Goal: Information Seeking & Learning: Learn about a topic

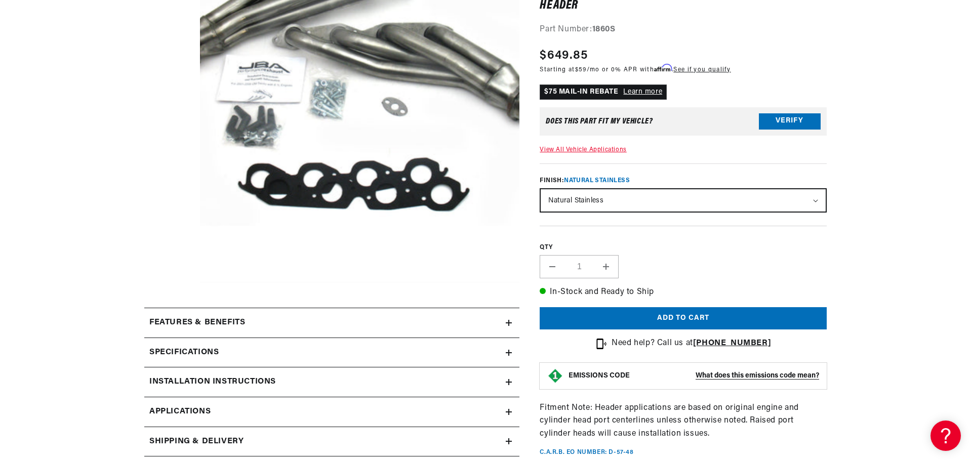
scroll to position [203, 0]
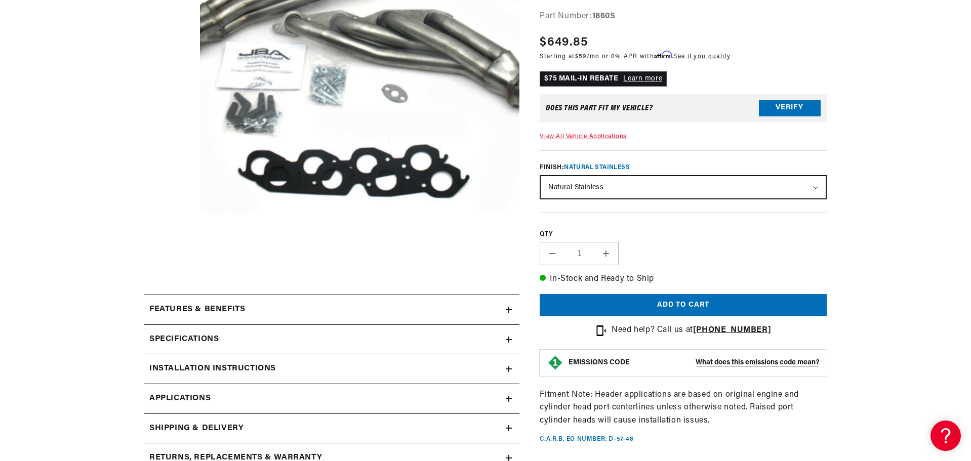
click at [231, 315] on h2 "Features & Benefits" at bounding box center [197, 309] width 96 height 13
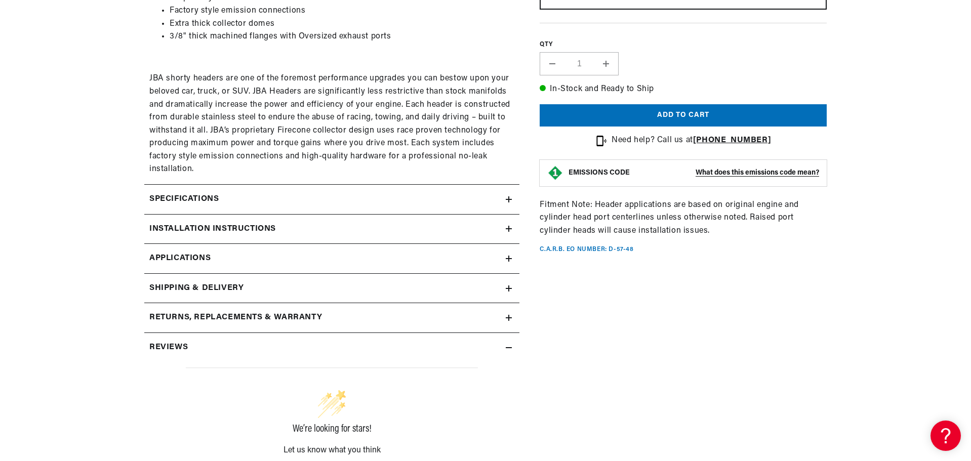
scroll to position [557, 0]
click at [228, 194] on div "Specifications" at bounding box center [325, 198] width 362 height 13
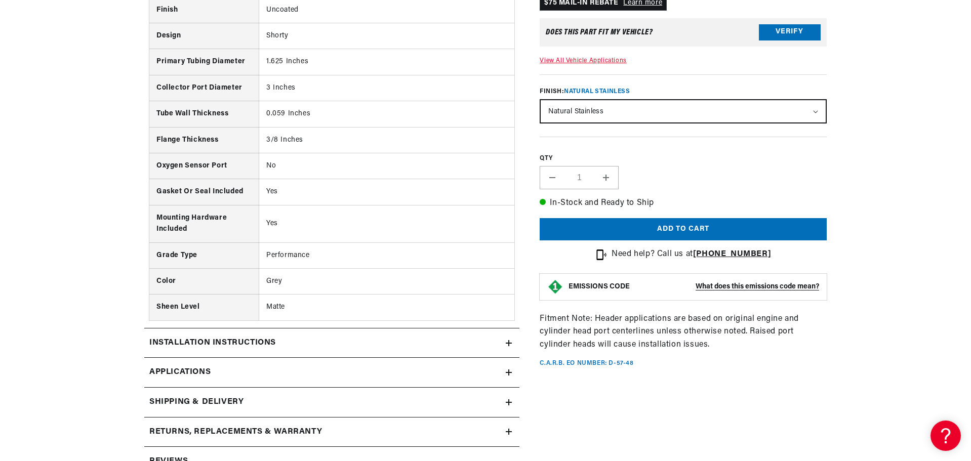
scroll to position [861, 0]
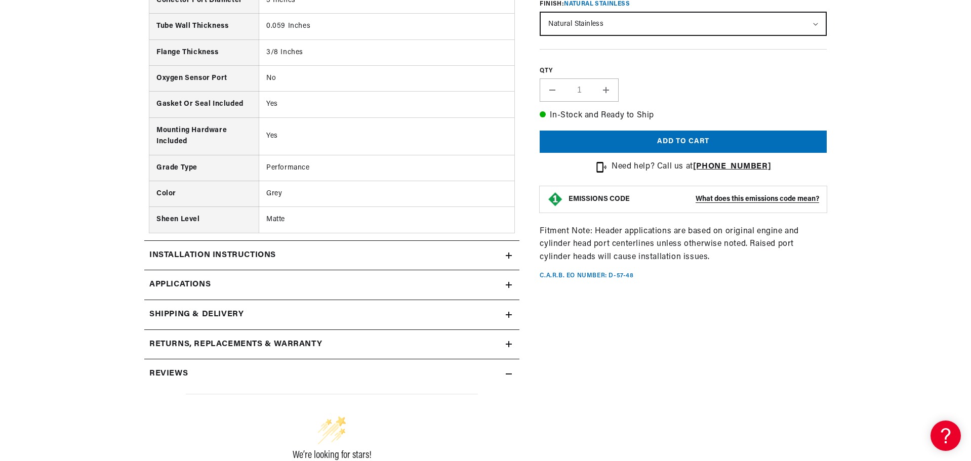
click at [212, 291] on link "Applications" at bounding box center [331, 285] width 375 height 30
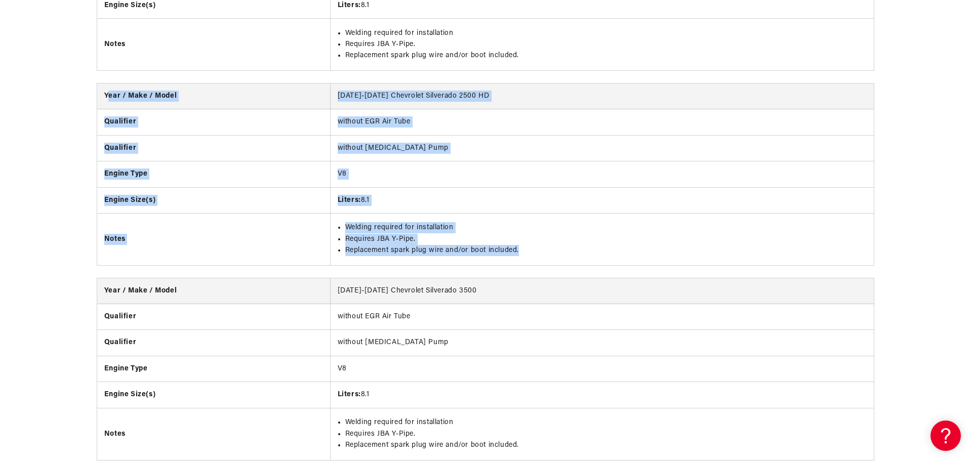
drag, startPoint x: 106, startPoint y: 98, endPoint x: 607, endPoint y: 249, distance: 522.7
click at [609, 250] on tbody "Year / Make / Model [DATE]-[DATE] Chevrolet Silverado 2500 HD Qualifier without…" at bounding box center [485, 175] width 777 height 182
click at [579, 231] on li "Welding required for installation" at bounding box center [606, 227] width 522 height 11
